Goal: Task Accomplishment & Management: Manage account settings

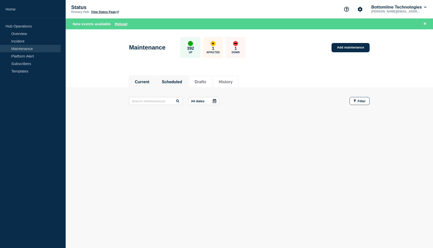
click at [166, 82] on button "Scheduled" at bounding box center [172, 82] width 20 height 5
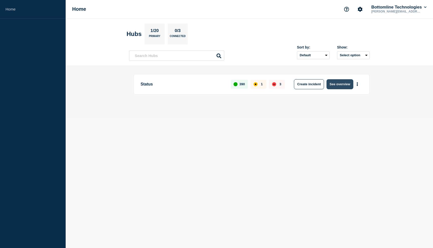
click at [337, 83] on button "See overview" at bounding box center [339, 84] width 27 height 10
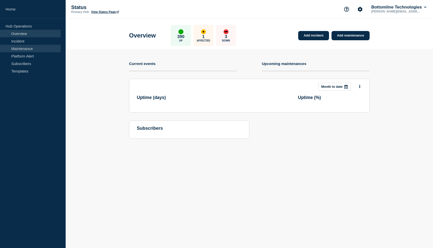
click at [34, 48] on link "Maintenance" at bounding box center [30, 49] width 61 height 8
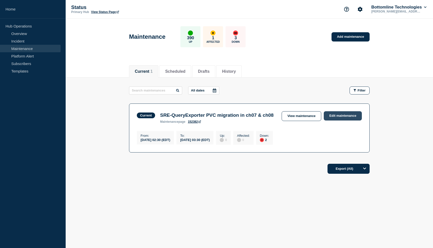
click at [333, 115] on link "Edit maintenance" at bounding box center [342, 115] width 38 height 9
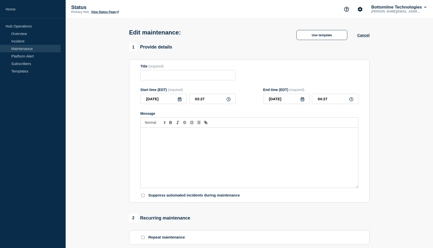
type input "SRE-QueryExporter PVC migration in ch07 & ch08"
type input "02:30"
type input "03:30"
checkbox input "true"
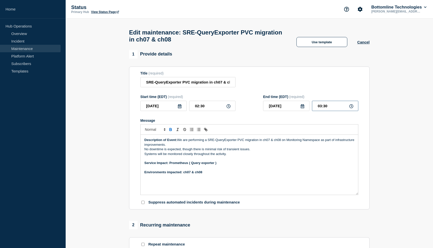
click at [331, 109] on input "03:30" at bounding box center [335, 106] width 46 height 10
click at [321, 111] on input "03:30" at bounding box center [335, 106] width 46 height 10
type input "05:30"
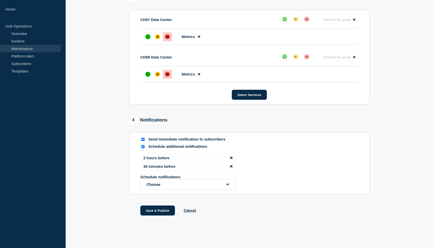
scroll to position [286, 0]
click at [162, 211] on button "Save & Publish" at bounding box center [157, 211] width 35 height 10
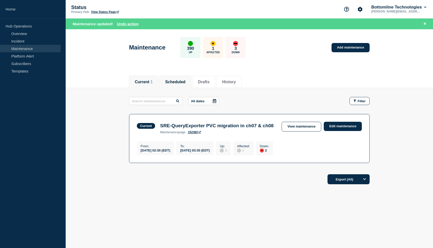
click at [171, 80] on button "Scheduled" at bounding box center [175, 82] width 20 height 5
click at [149, 85] on li "Current 1" at bounding box center [143, 82] width 29 height 12
